Goal: Find contact information: Find contact information

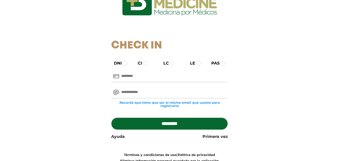
scroll to position [50, 0]
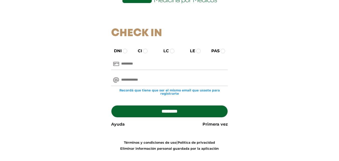
click at [126, 68] on input "text" at bounding box center [169, 64] width 117 height 12
type input "********"
click at [133, 79] on input "email" at bounding box center [169, 80] width 117 height 12
type input "**********"
click at [148, 112] on input "*********" at bounding box center [169, 111] width 117 height 12
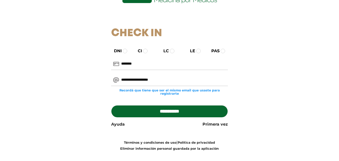
type input "**********"
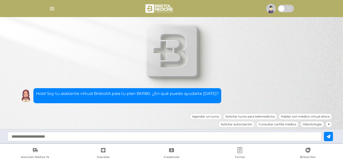
click at [329, 125] on icon at bounding box center [329, 124] width 2 height 3
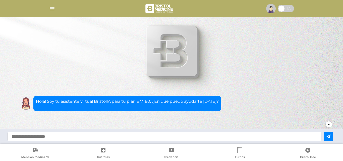
click at [326, 121] on div "Agendar un turno Solicitar turno para telemedicina Hablar con médico virtual ah…" at bounding box center [252, 125] width 161 height 8
click at [330, 124] on div at bounding box center [329, 124] width 7 height 7
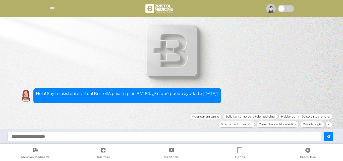
click at [238, 150] on icon at bounding box center [239, 150] width 5 height 6
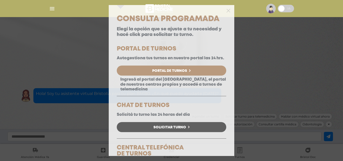
click at [223, 14] on div at bounding box center [172, 10] width 126 height 10
click at [227, 11] on polygon "button" at bounding box center [229, 11] width 4 height 4
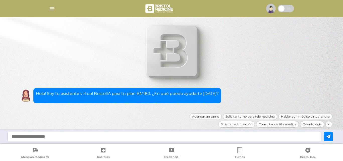
click at [102, 135] on input "text" at bounding box center [165, 136] width 314 height 9
type input "**********"
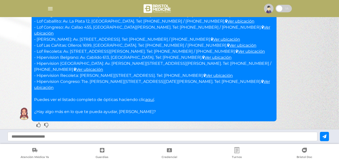
scroll to position [40, 0]
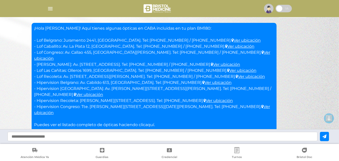
click at [153, 122] on link "aquí" at bounding box center [149, 124] width 9 height 5
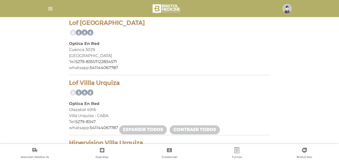
scroll to position [1030, 0]
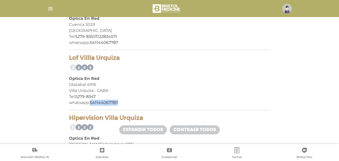
drag, startPoint x: 90, startPoint y: 104, endPoint x: 118, endPoint y: 105, distance: 27.7
click at [118, 105] on div "whatsapp: [PHONE_NUMBER]" at bounding box center [170, 103] width 202 height 6
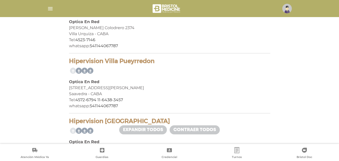
scroll to position [1156, 0]
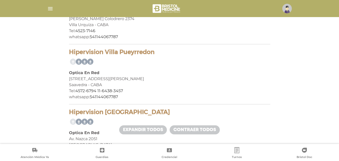
drag, startPoint x: 70, startPoint y: 54, endPoint x: 153, endPoint y: 51, distance: 83.7
click at [153, 51] on h4 "Hipervision Villa Pueyrredon" at bounding box center [170, 51] width 202 height 7
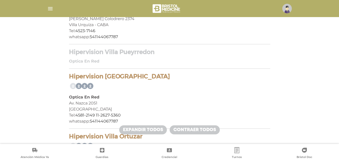
click at [122, 95] on div "Optica En Red" at bounding box center [170, 97] width 202 height 6
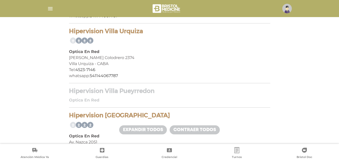
scroll to position [1106, 0]
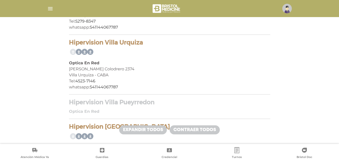
click at [108, 110] on div "Optica En Red" at bounding box center [170, 112] width 202 height 6
click at [92, 110] on b "Optica En Red" at bounding box center [84, 111] width 30 height 5
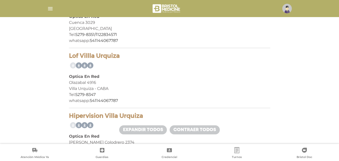
scroll to position [1030, 0]
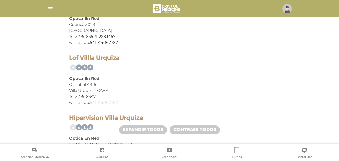
click at [99, 101] on link "541144067787" at bounding box center [104, 102] width 28 height 5
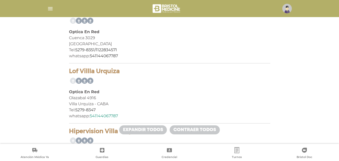
scroll to position [1005, 0]
